Goal: Task Accomplishment & Management: Use online tool/utility

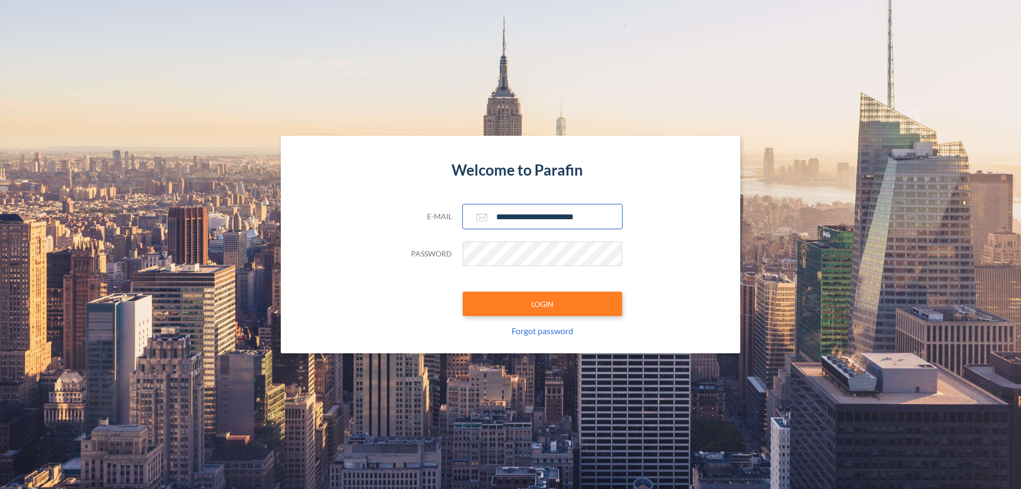
type input "**********"
click at [543, 304] on button "LOGIN" at bounding box center [543, 304] width 160 height 24
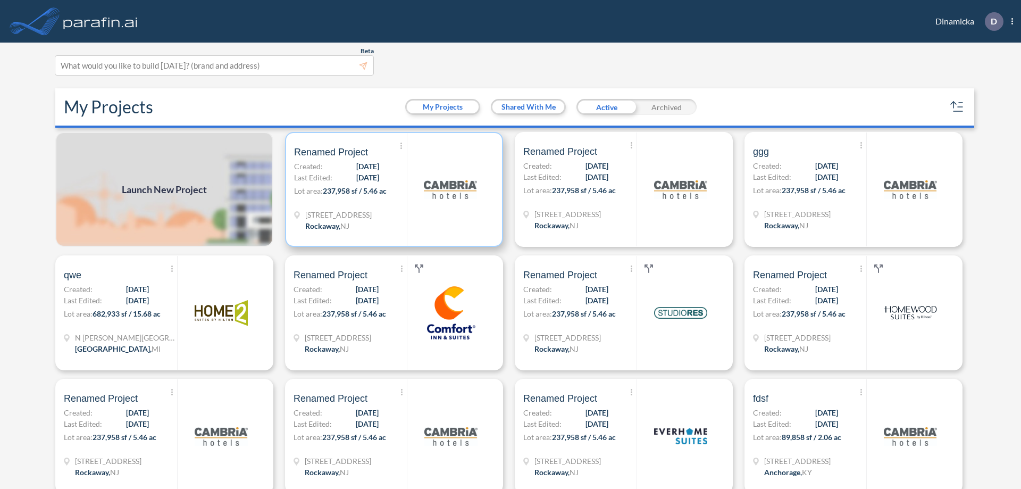
scroll to position [3, 0]
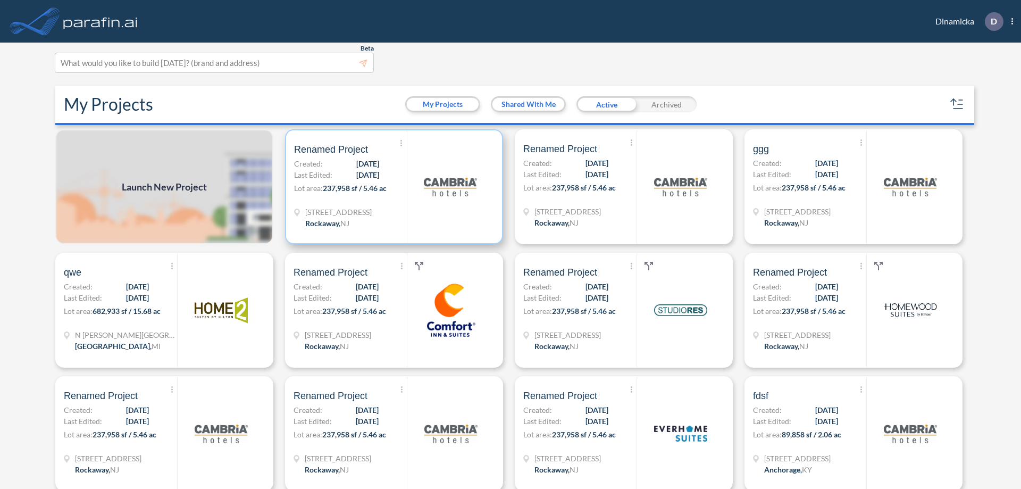
click at [392, 187] on p "Lot area: 237,958 sf / 5.46 ac" at bounding box center [350, 189] width 113 height 15
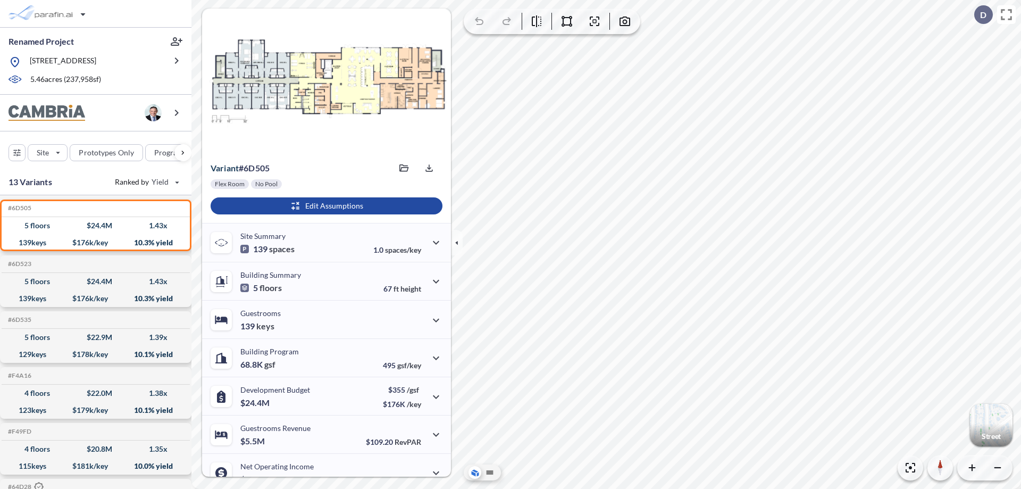
scroll to position [54, 0]
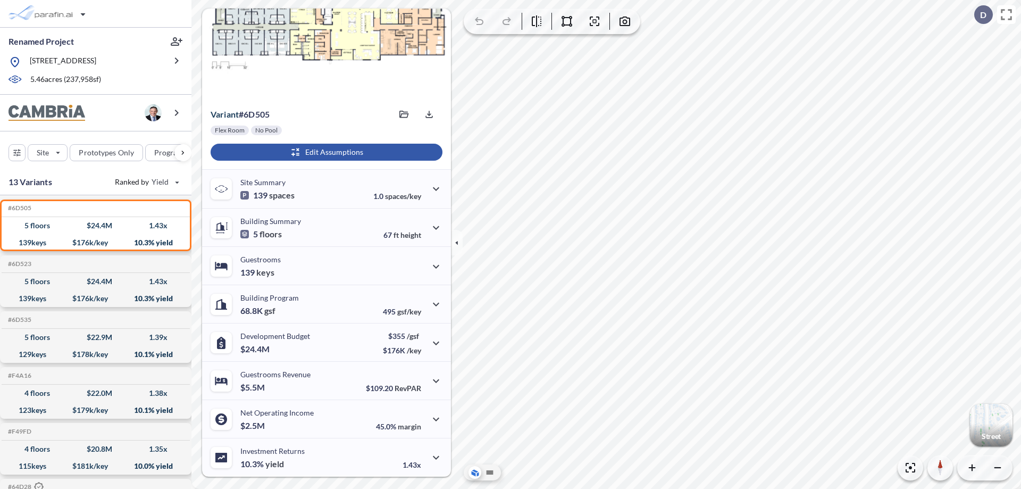
click at [325, 152] on div "button" at bounding box center [327, 152] width 232 height 17
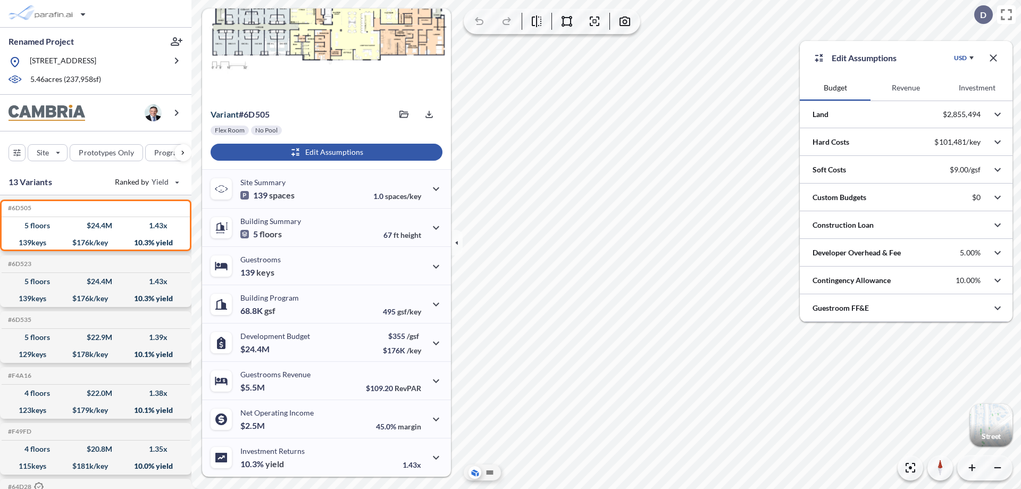
click at [977, 88] on button "Investment" at bounding box center [977, 88] width 71 height 26
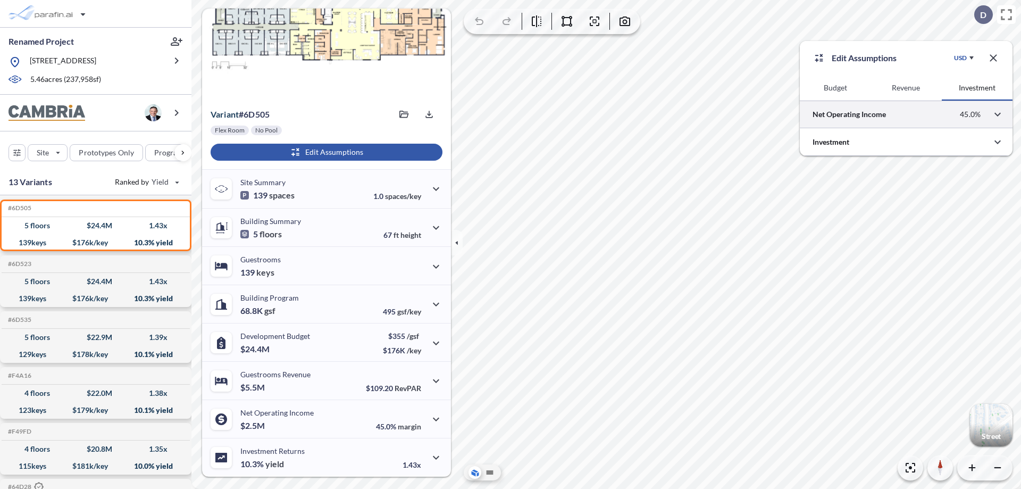
click at [907, 114] on div at bounding box center [906, 114] width 213 height 27
